Goal: Information Seeking & Learning: Learn about a topic

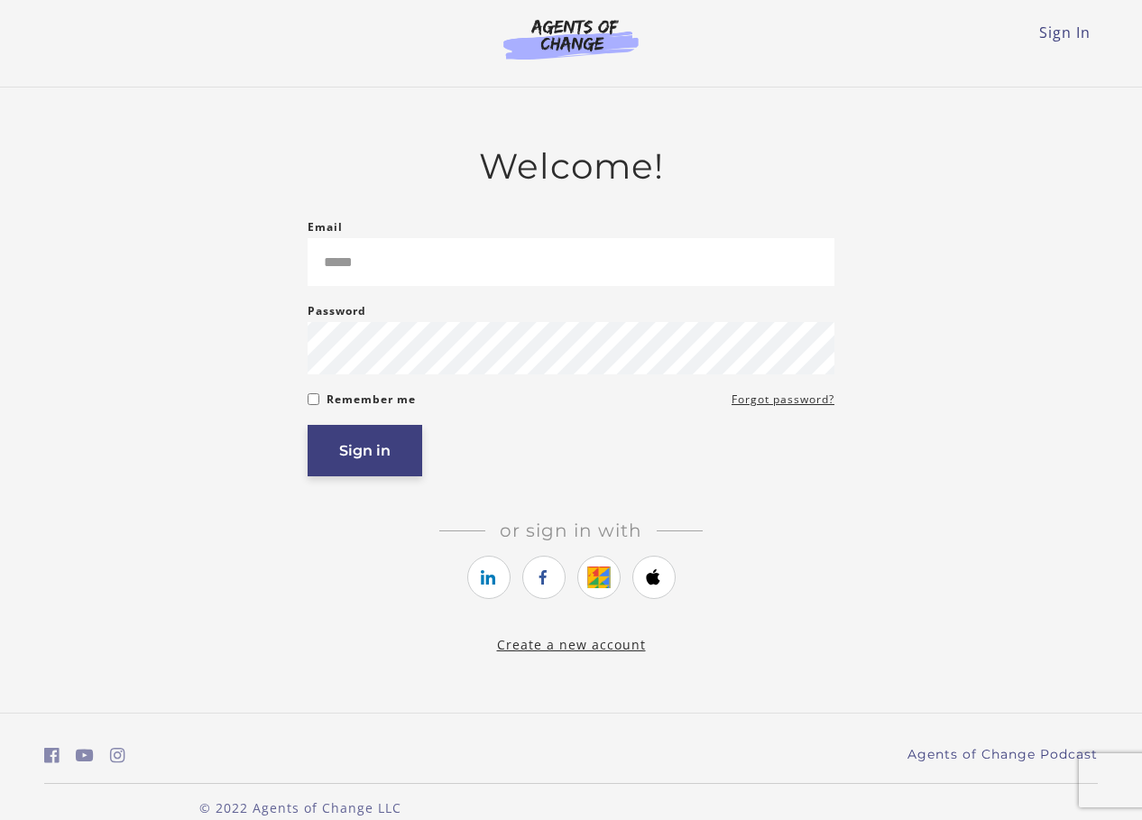
type input "**********"
click at [350, 465] on button "Sign in" at bounding box center [365, 450] width 115 height 51
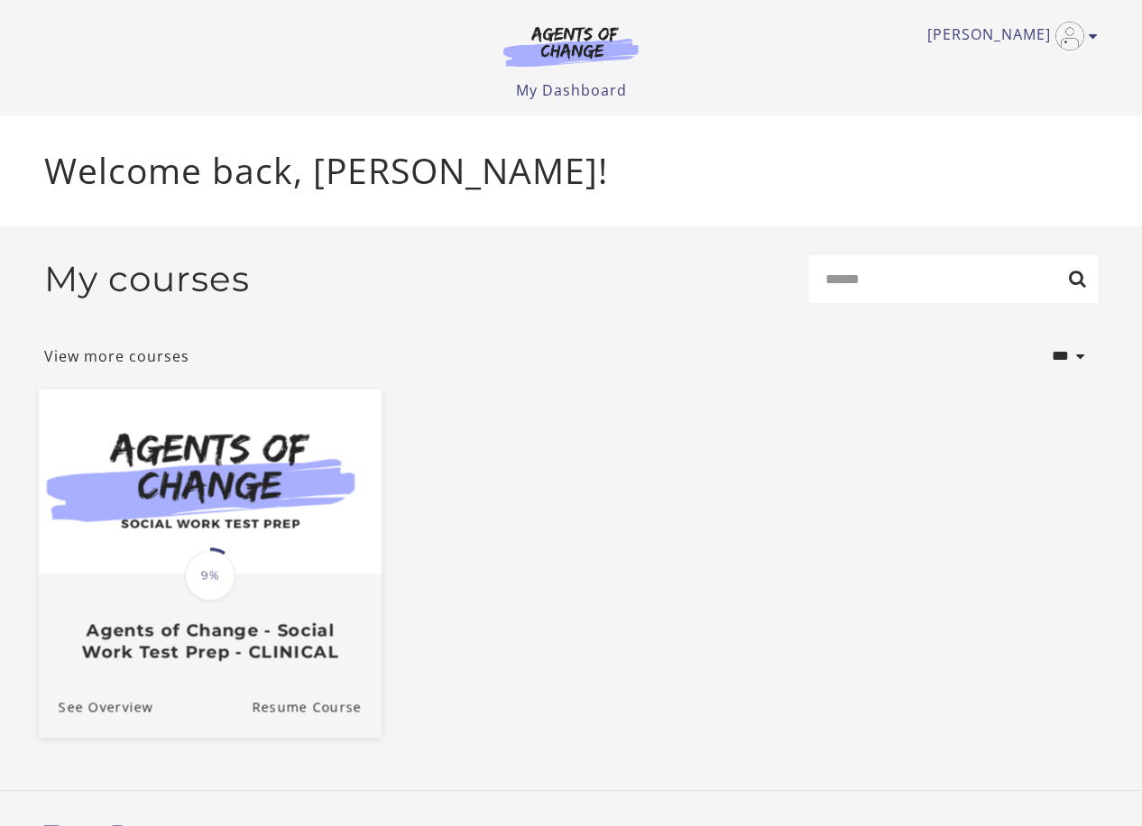
click at [208, 557] on span "9%" at bounding box center [210, 575] width 51 height 51
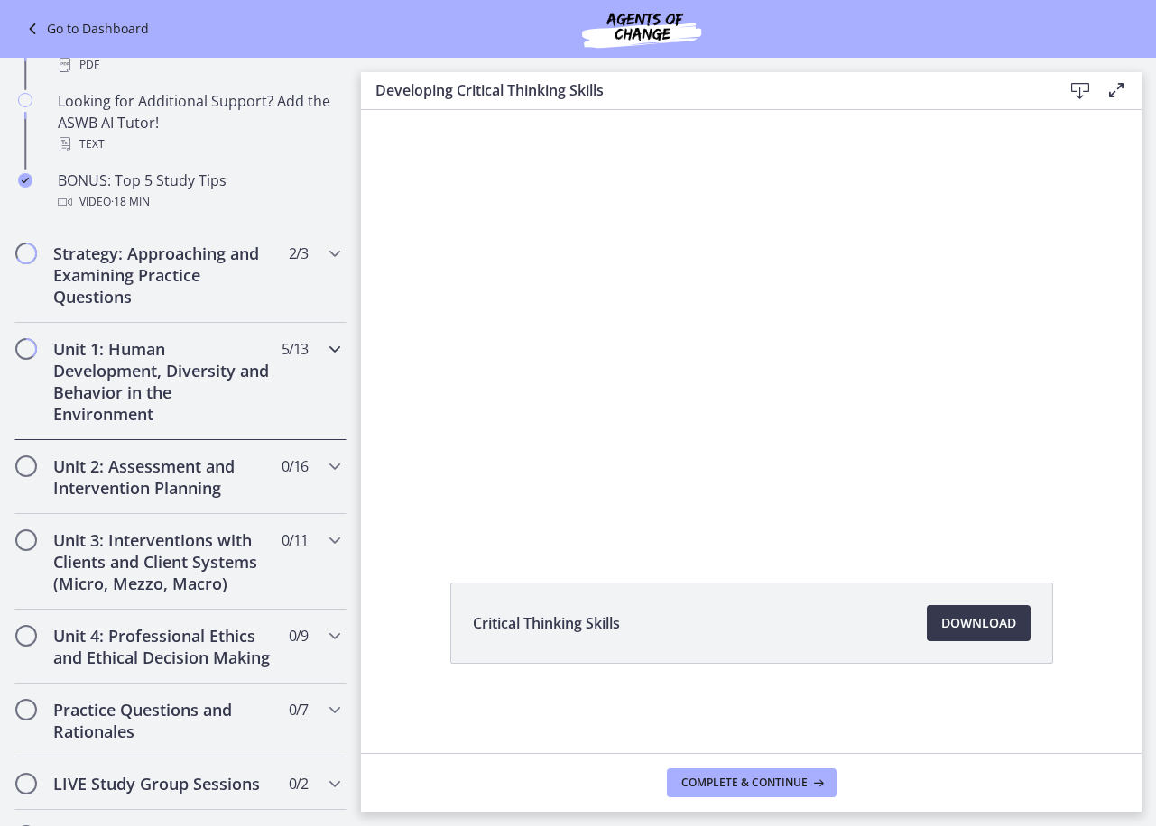
scroll to position [650, 0]
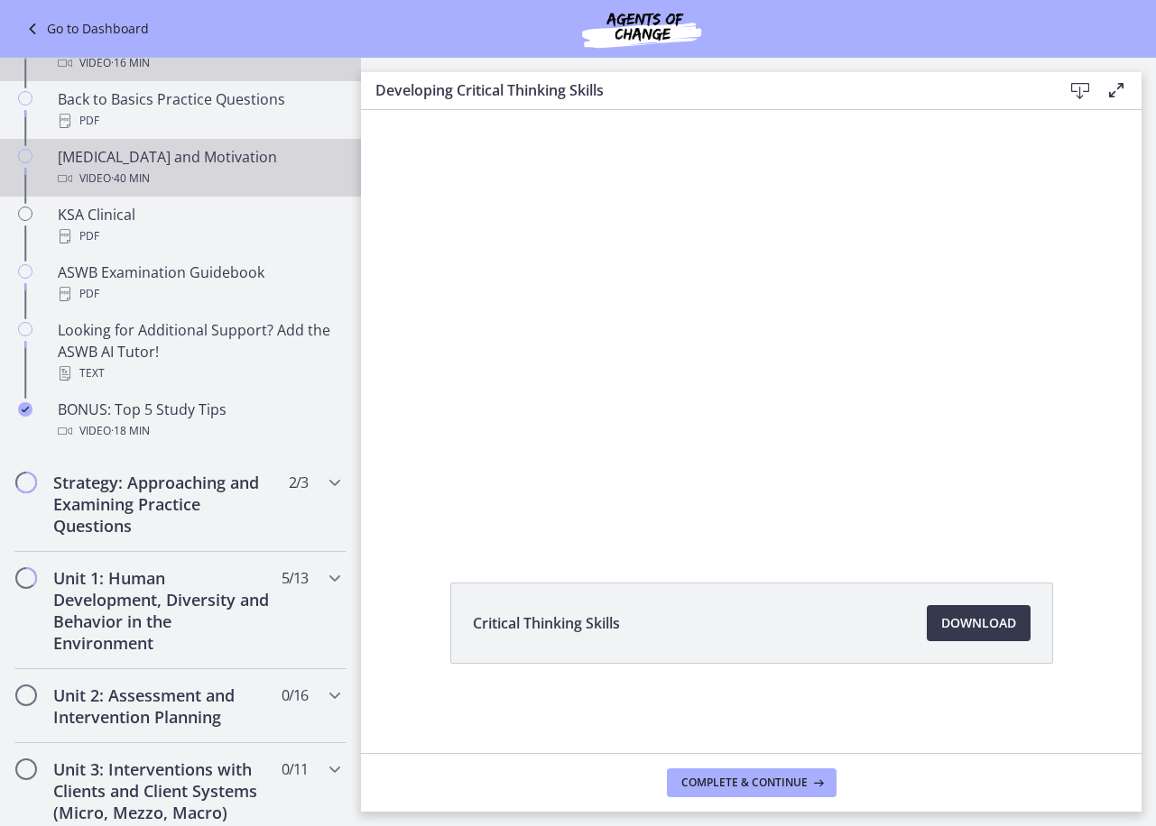
click at [174, 171] on div "Video · 40 min" at bounding box center [198, 179] width 281 height 22
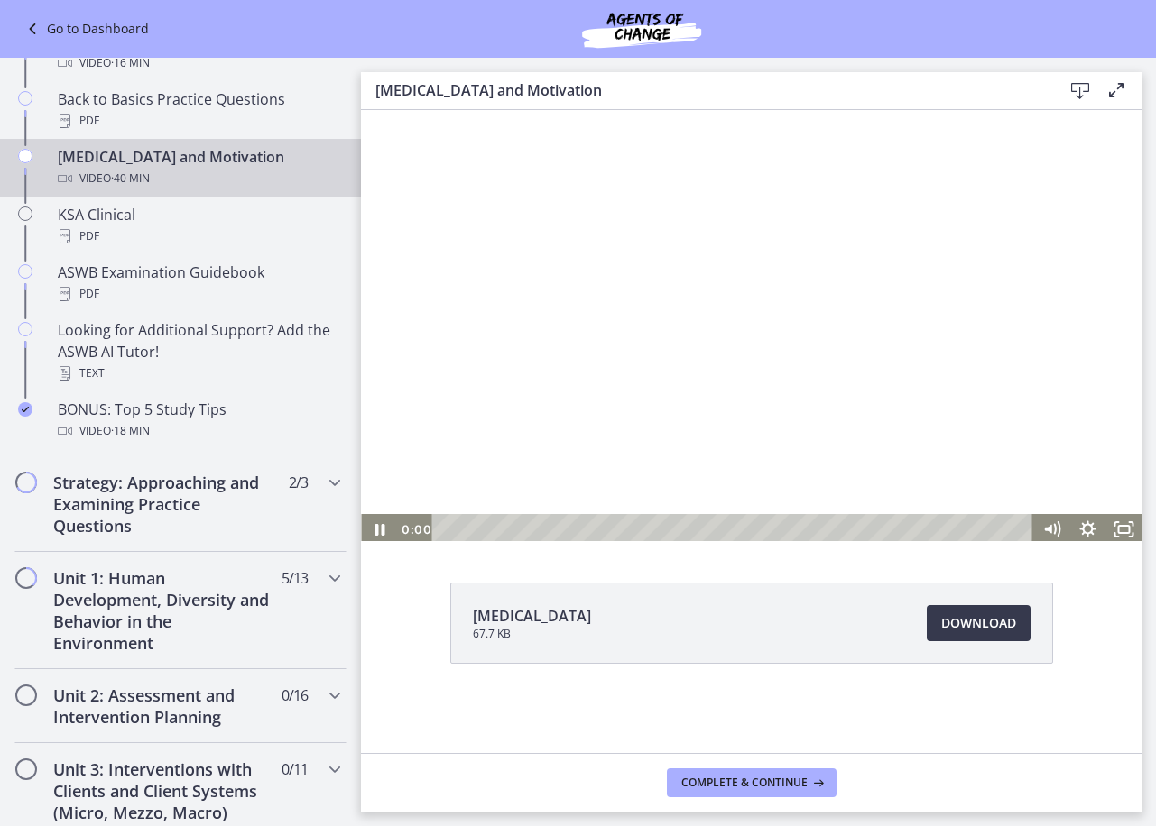
click at [557, 373] on div at bounding box center [751, 325] width 780 height 439
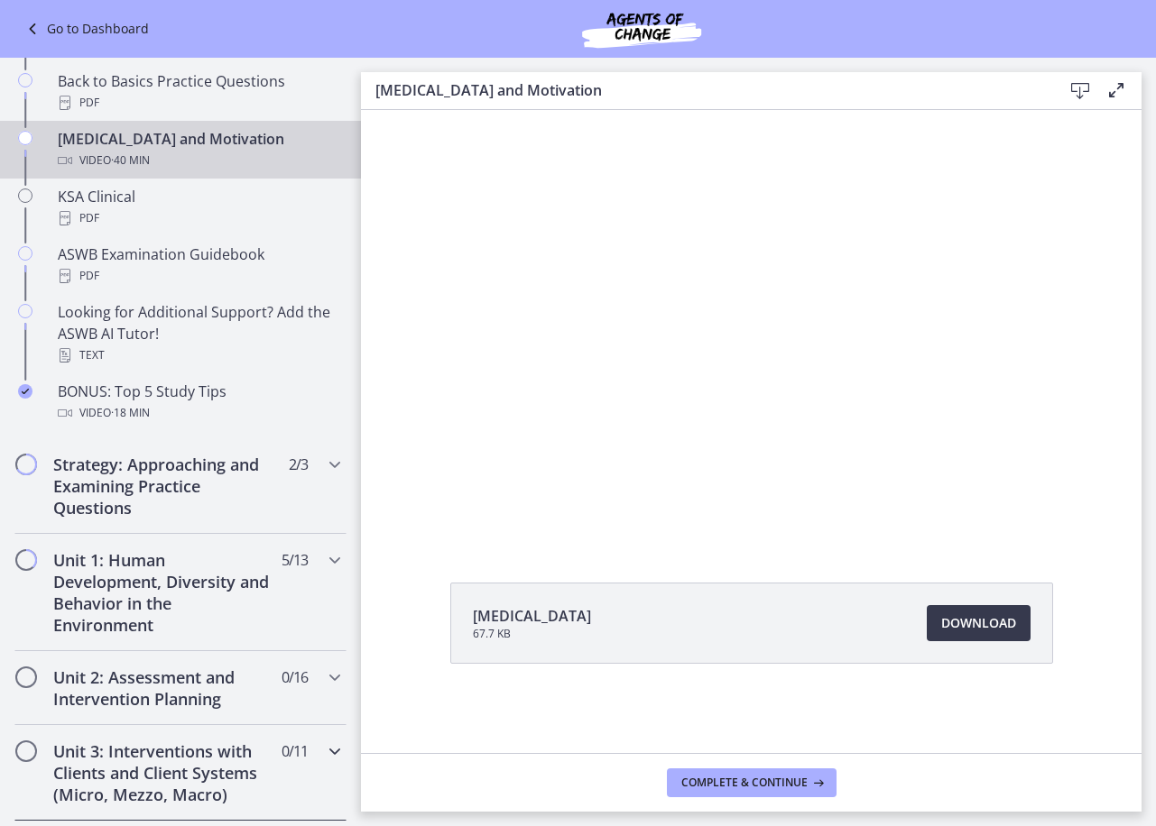
scroll to position [902, 0]
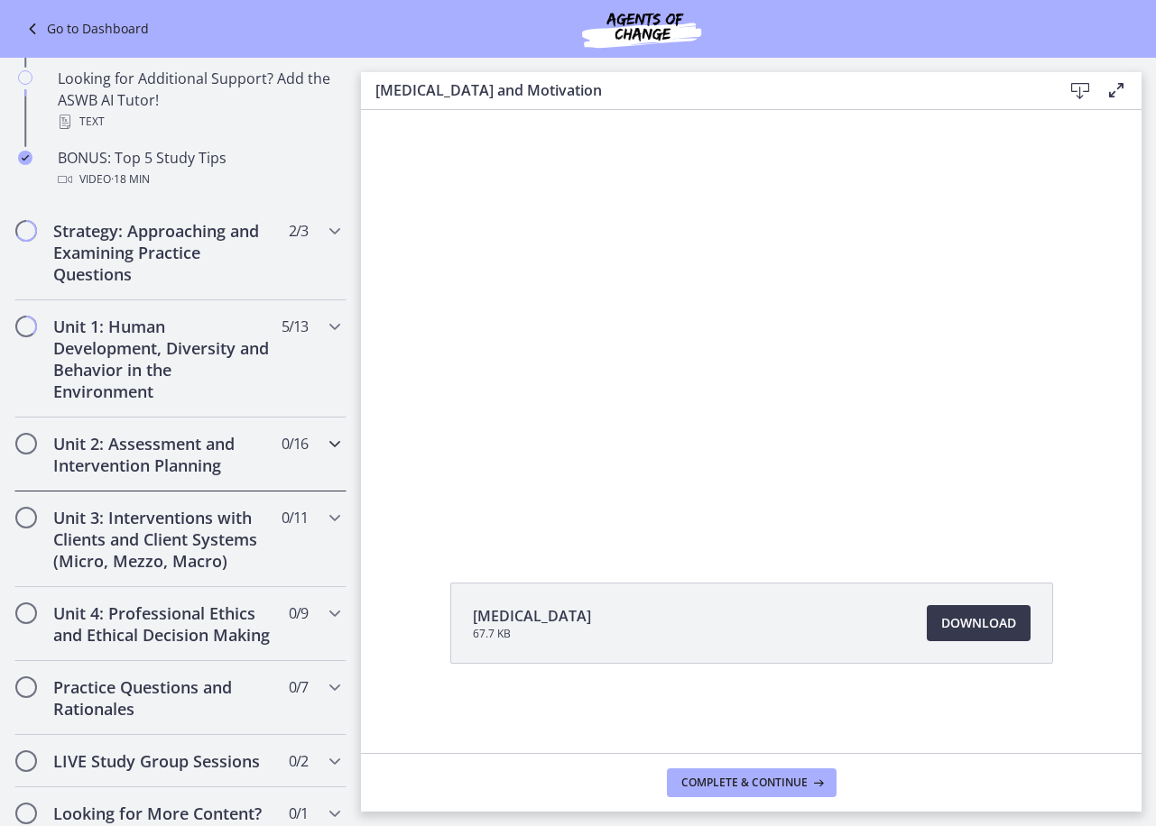
click at [192, 475] on h2 "Unit 2: Assessment and Intervention Planning" at bounding box center [163, 454] width 220 height 43
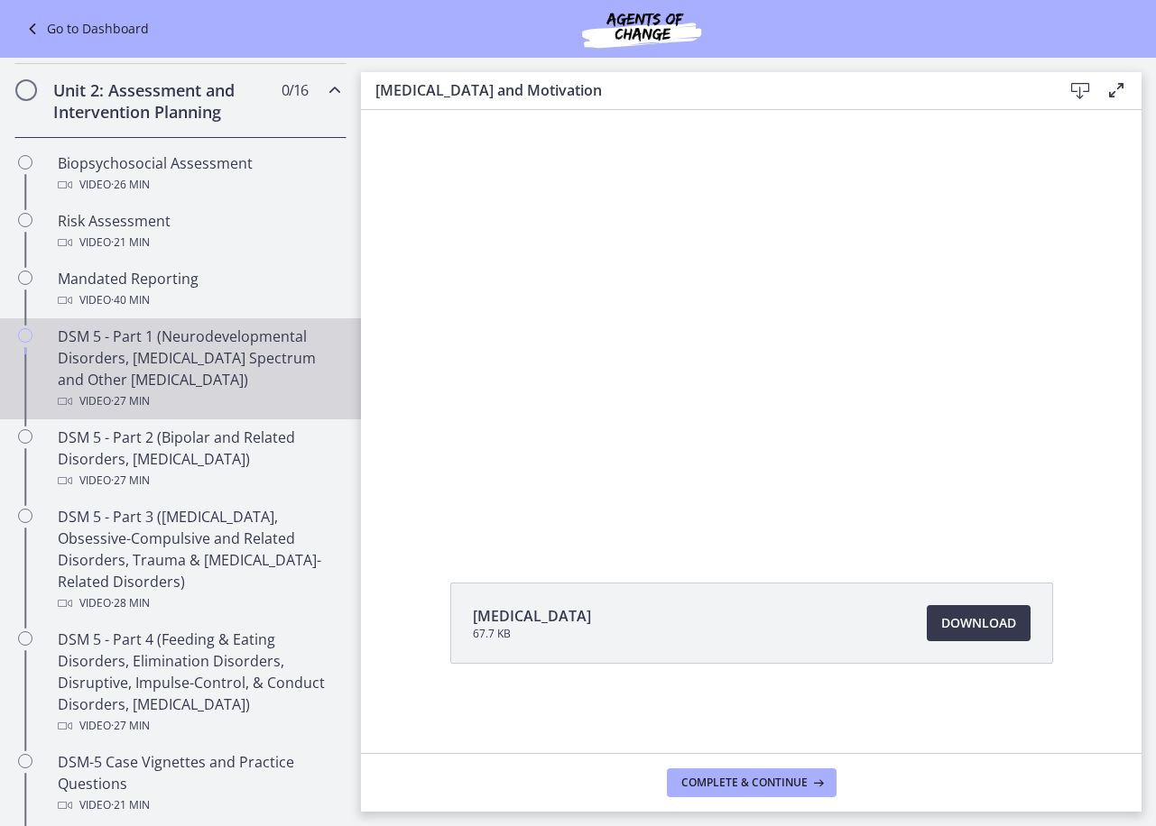
scroll to position [180, 0]
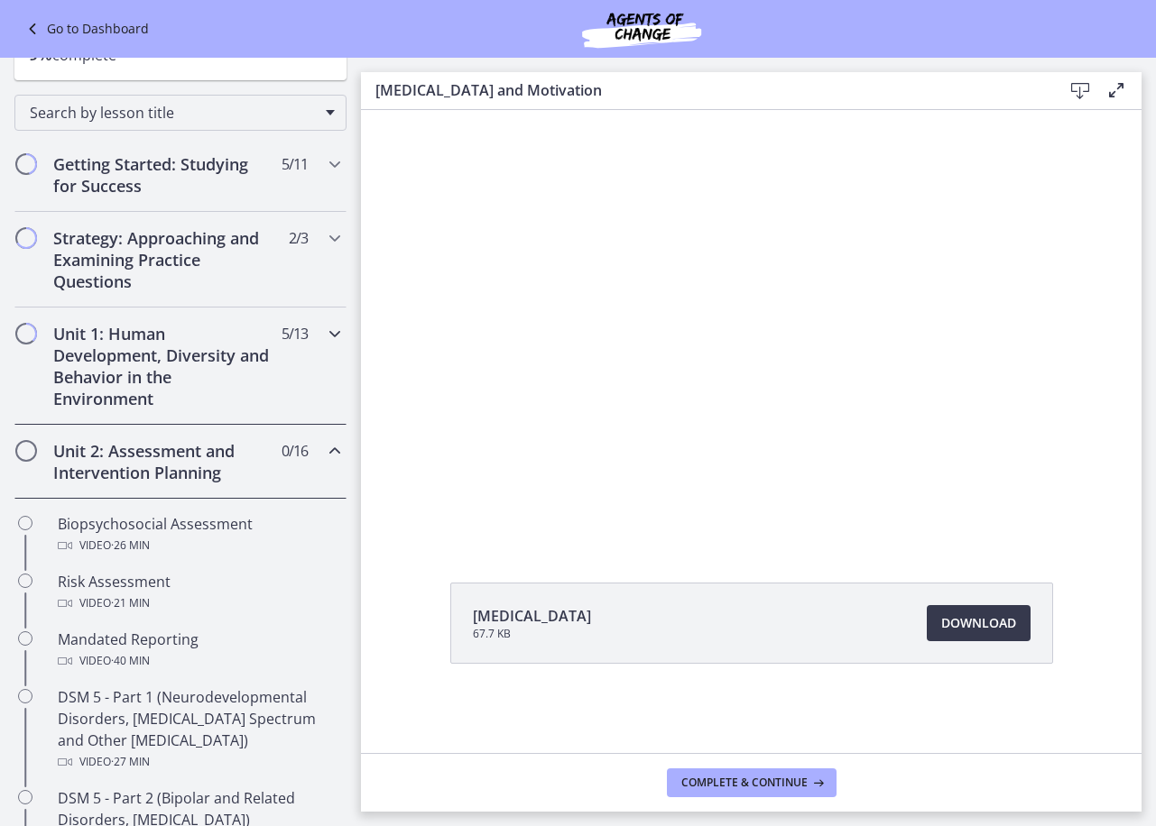
click at [192, 361] on h2 "Unit 1: Human Development, Diversity and Behavior in the Environment" at bounding box center [163, 366] width 220 height 87
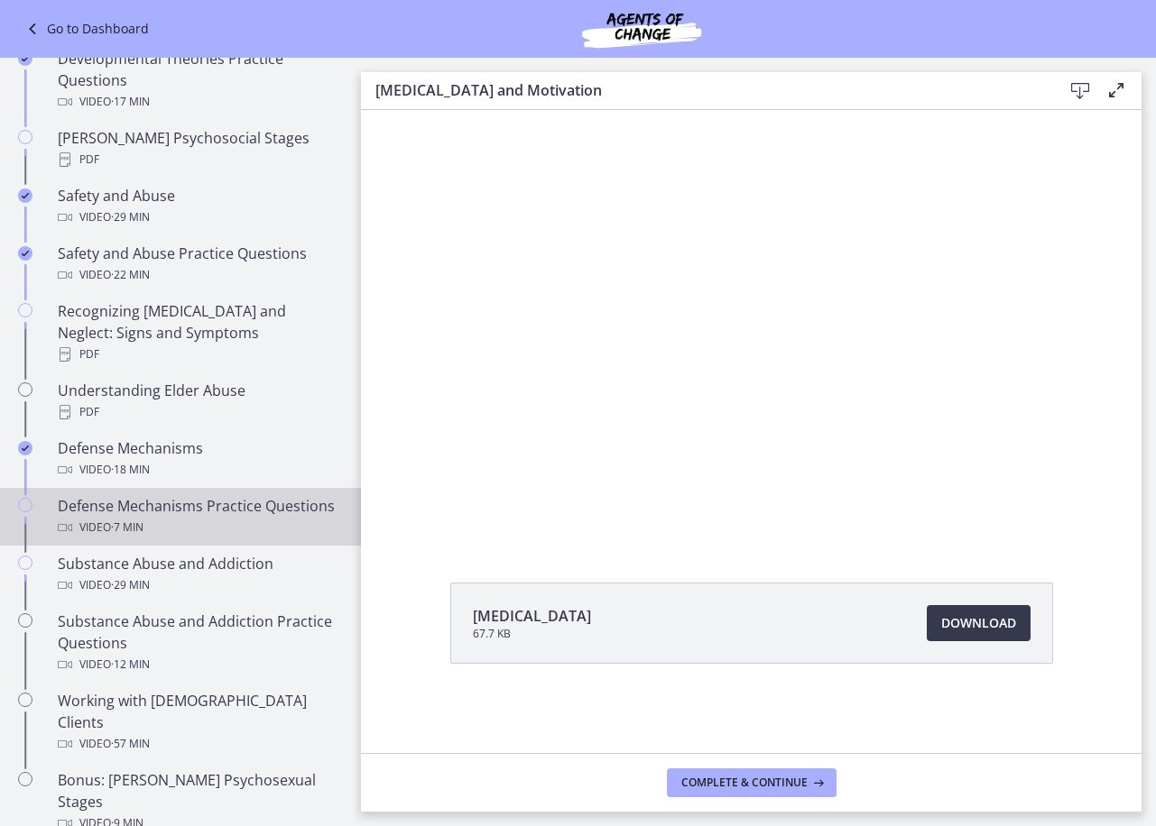
scroll to position [812, 0]
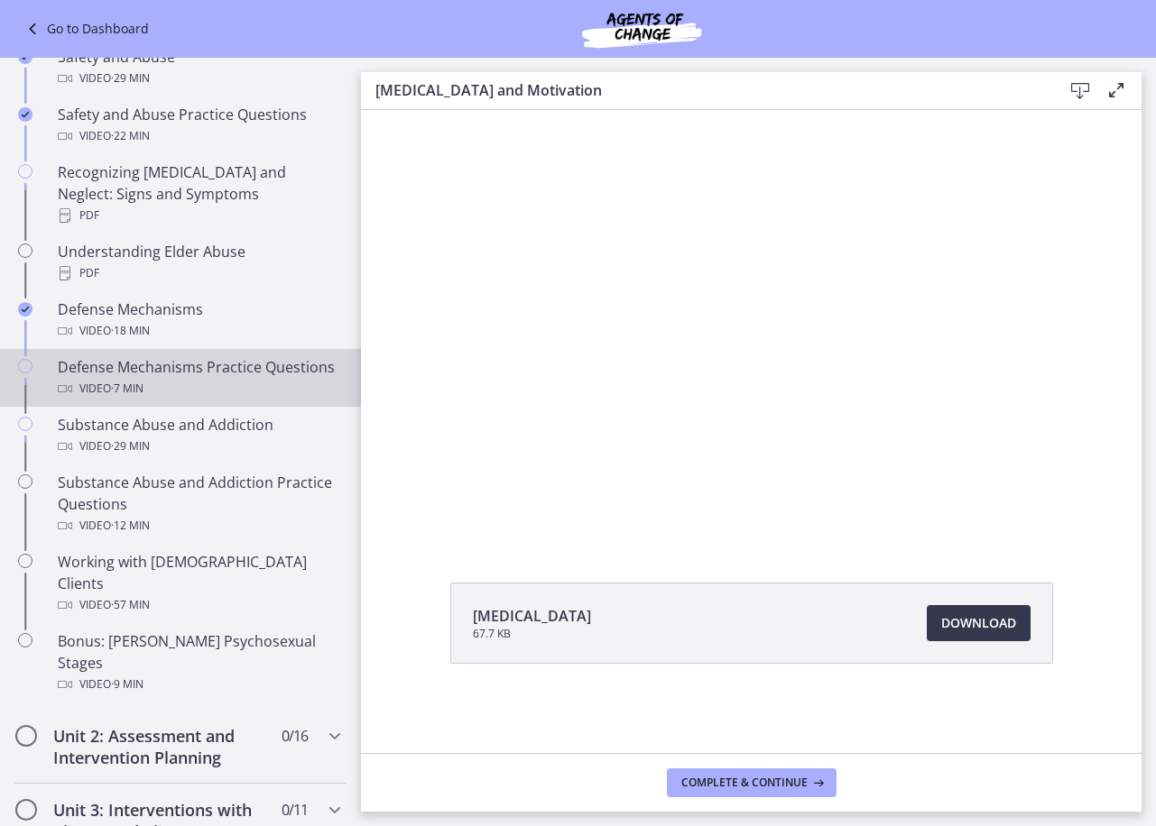
click at [168, 357] on div "Defense Mechanisms Practice Questions Video · 7 min" at bounding box center [198, 377] width 281 height 43
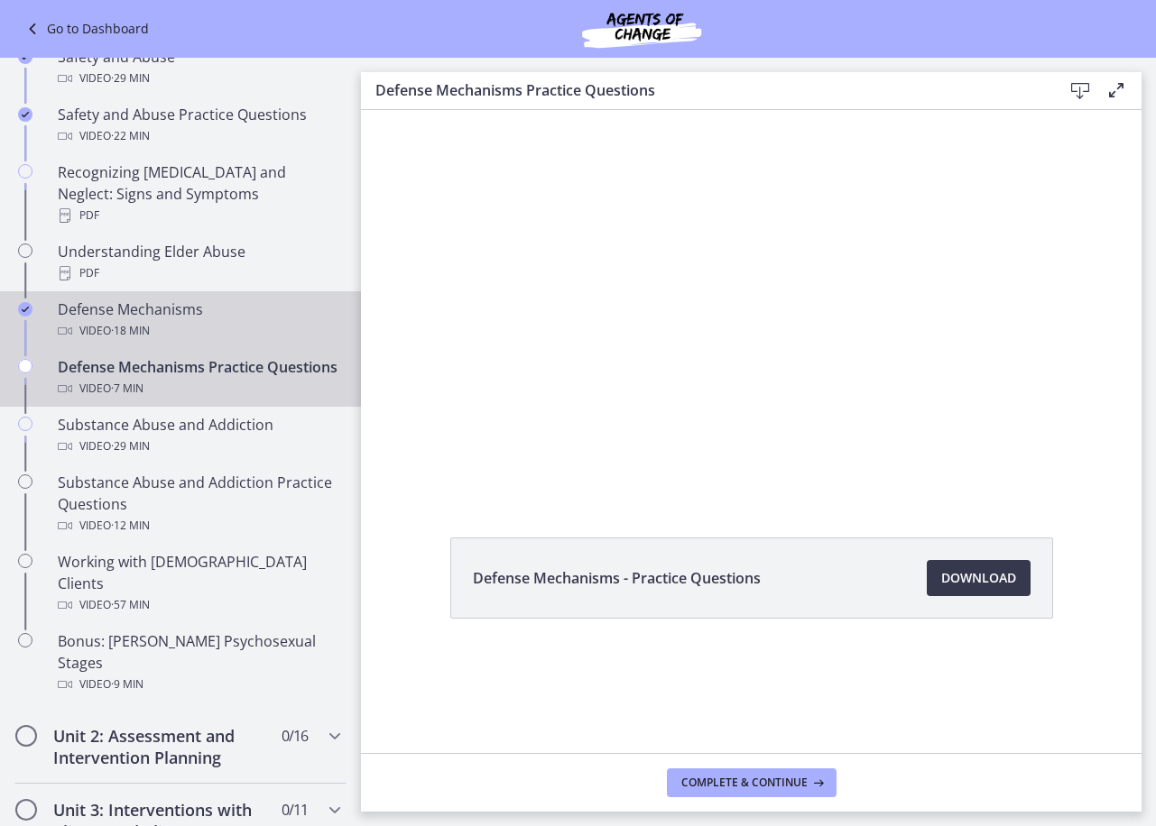
click at [177, 320] on div "Video · 18 min" at bounding box center [198, 331] width 281 height 22
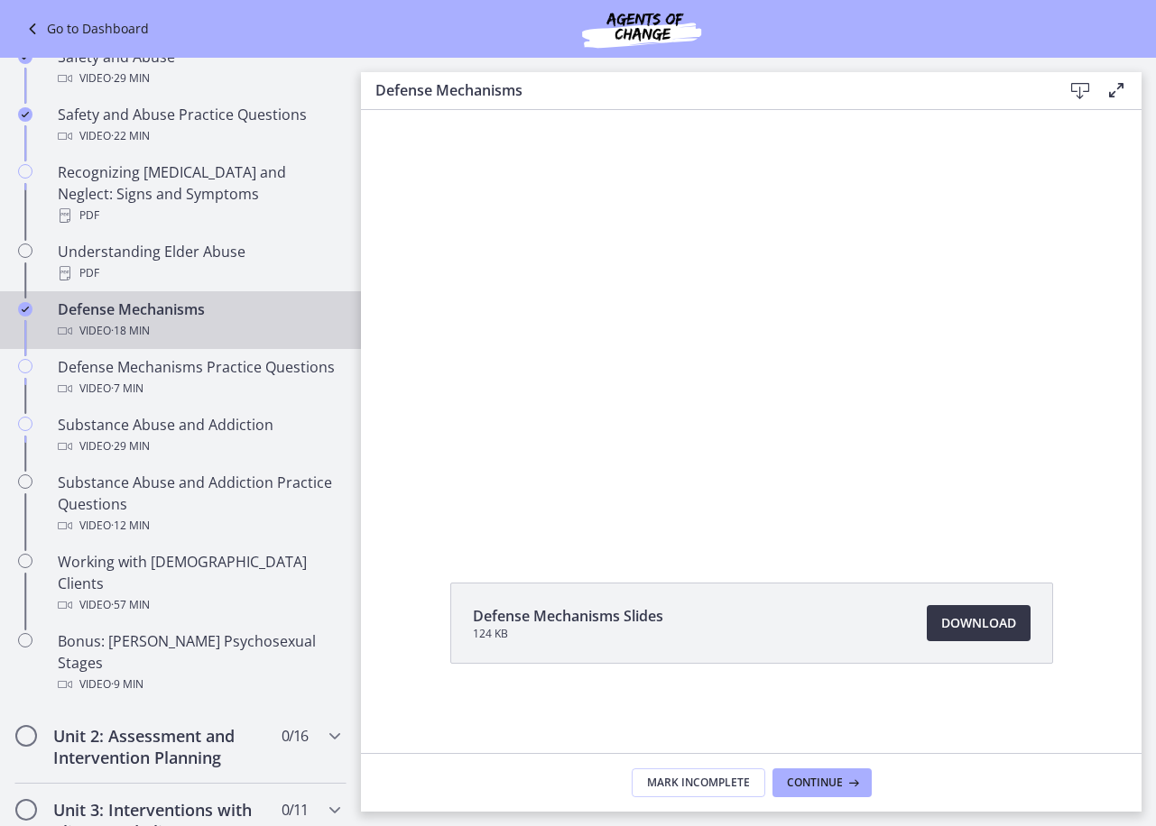
click at [955, 626] on span "Download Opens in a new window" at bounding box center [978, 624] width 75 height 22
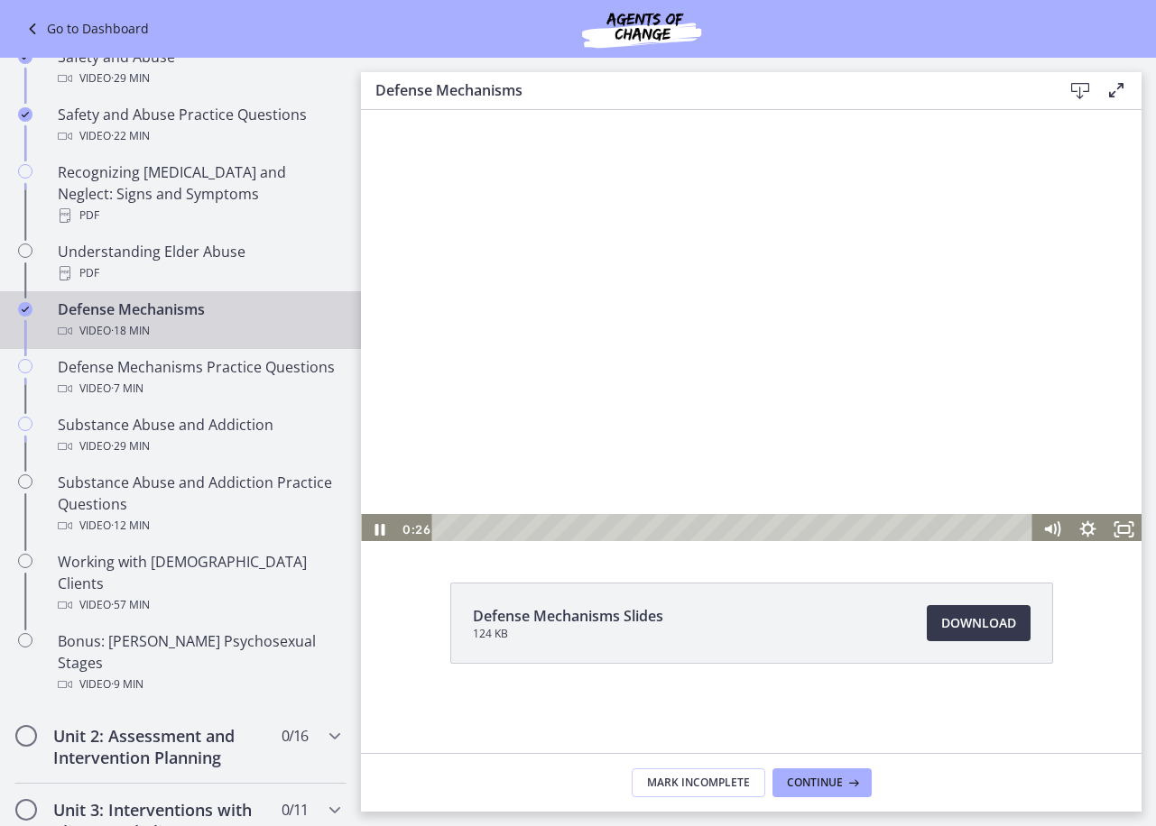
drag, startPoint x: 797, startPoint y: 223, endPoint x: 859, endPoint y: 123, distance: 117.9
click at [794, 218] on div at bounding box center [751, 325] width 780 height 439
